Goal: Communication & Community: Answer question/provide support

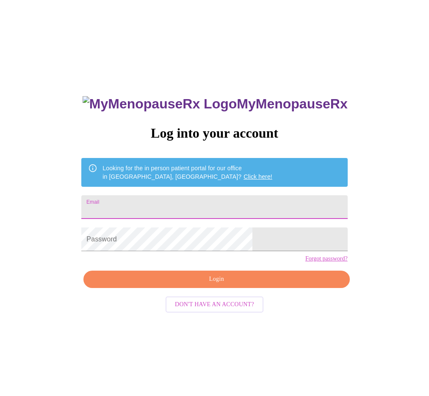
type input "[EMAIL_ADDRESS][DOMAIN_NAME]"
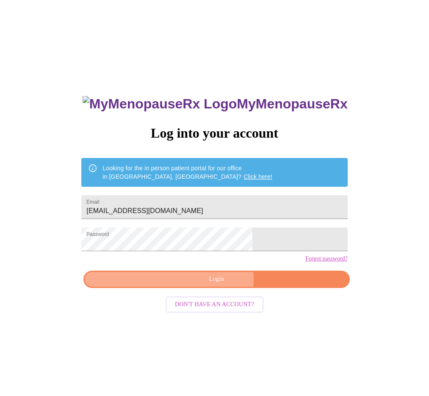
click at [208, 284] on span "Login" at bounding box center [216, 279] width 246 height 11
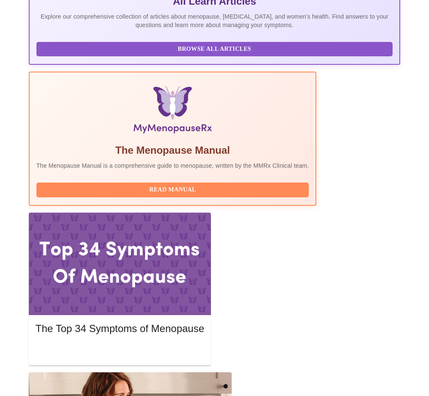
scroll to position [303, 0]
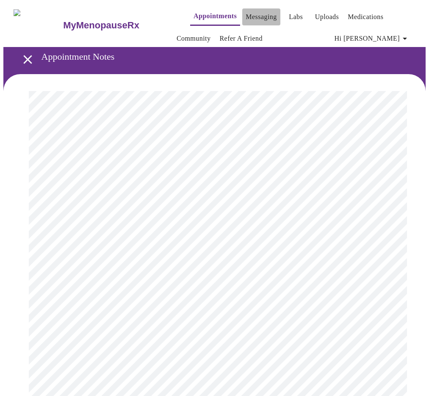
click at [245, 12] on link "Messaging" at bounding box center [260, 17] width 31 height 12
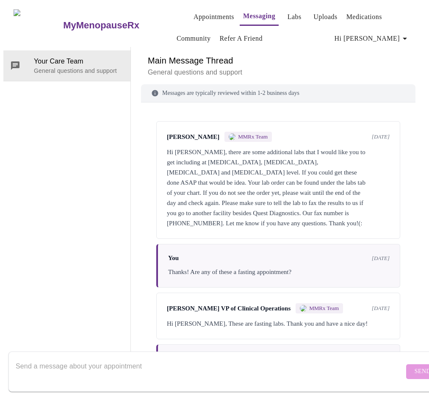
scroll to position [591, 0]
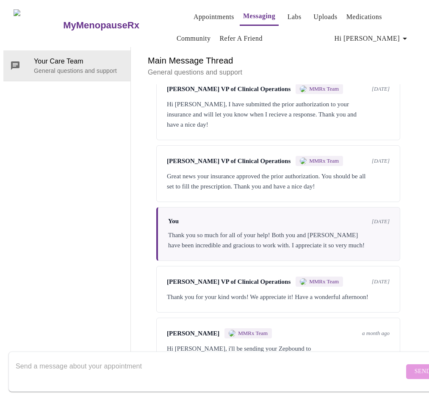
click at [182, 358] on textarea "Send a message about your appointment" at bounding box center [210, 371] width 388 height 27
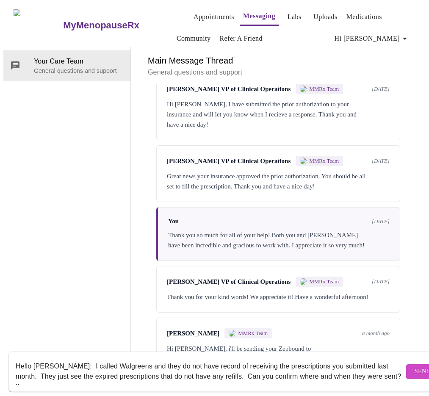
scroll to position [6, 0]
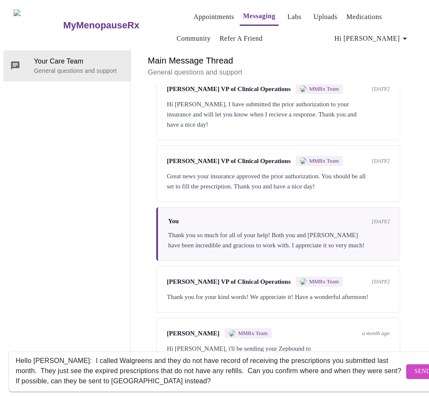
paste textarea "[MEDICAL_DATA] Transdermal Patch Twice Weekly - 0.0375 MG/24HR - Quantity: 24 -…"
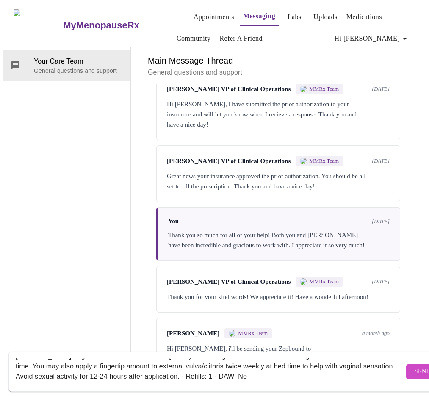
type textarea "Hello [PERSON_NAME]: I called Walgreens and they do not have record of receivin…"
click at [414, 366] on span "Send" at bounding box center [422, 371] width 16 height 11
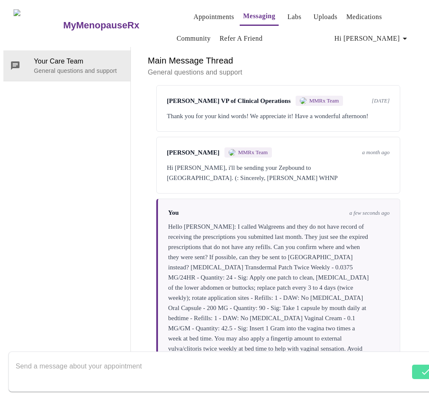
scroll to position [784, 0]
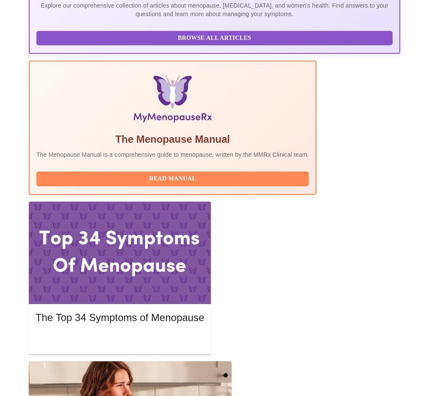
scroll to position [228, 0]
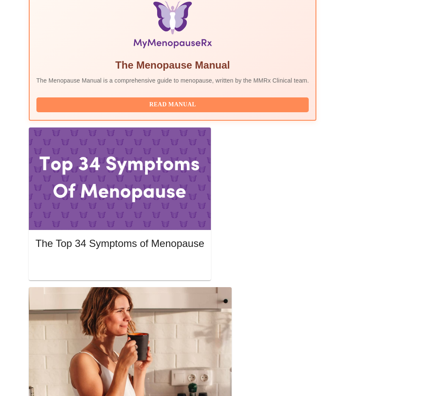
scroll to position [372, 0]
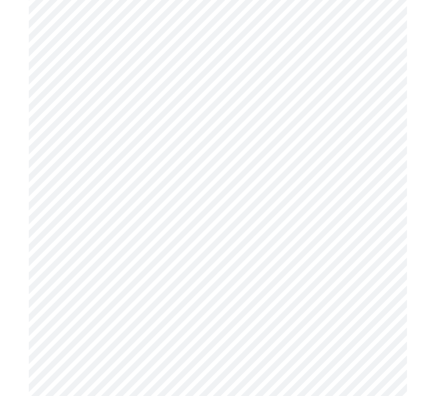
scroll to position [3256, 0]
